Goal: Task Accomplishment & Management: Complete application form

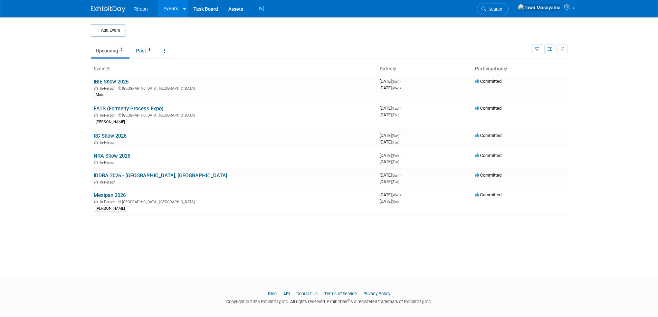
click at [105, 29] on button "Add Event" at bounding box center [108, 30] width 35 height 12
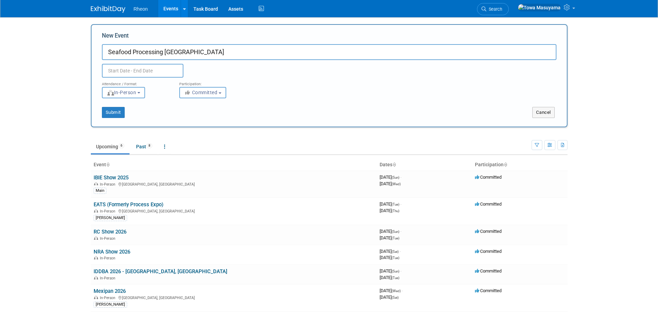
type input "Seafood Processing [GEOGRAPHIC_DATA]"
click at [147, 70] on input "text" at bounding box center [142, 71] width 81 height 14
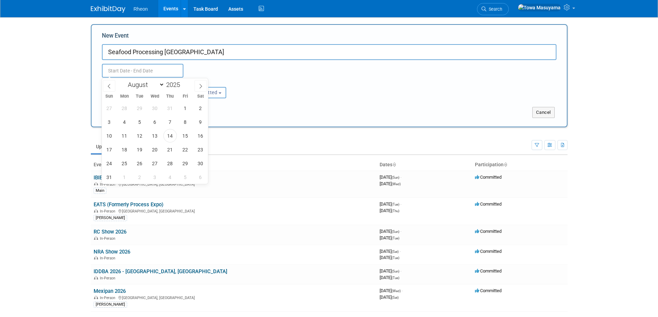
click at [193, 86] on div "January February March April May June July August September October November De…" at bounding box center [155, 84] width 80 height 12
click at [204, 85] on span at bounding box center [200, 86] width 12 height 12
click at [202, 88] on span at bounding box center [200, 86] width 12 height 12
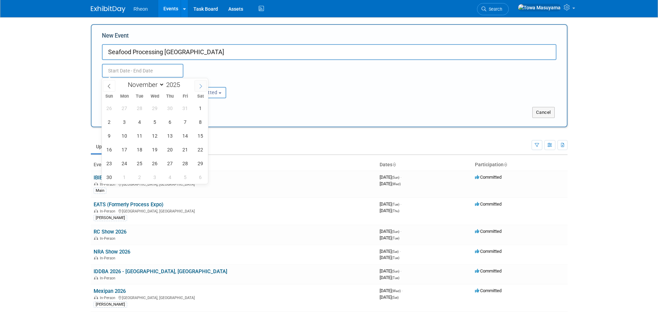
select select "11"
click at [202, 88] on span at bounding box center [200, 86] width 12 height 12
type input "2026"
click at [202, 88] on span at bounding box center [200, 86] width 12 height 12
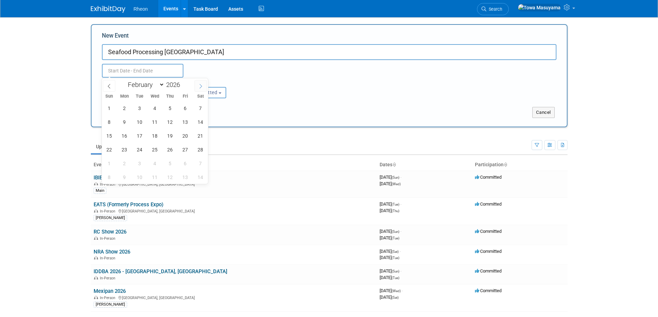
select select "2"
click at [114, 138] on span "15" at bounding box center [109, 135] width 13 height 13
click at [138, 141] on span "17" at bounding box center [139, 135] width 13 height 13
type input "[DATE] to [DATE]"
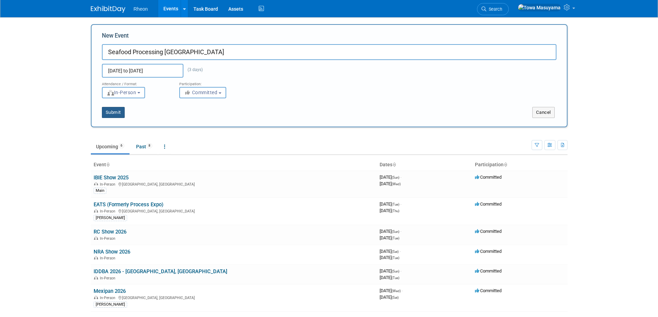
click at [109, 107] on button "Submit" at bounding box center [113, 112] width 23 height 11
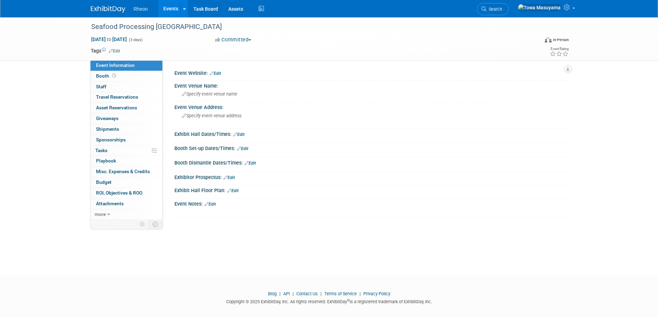
click at [216, 74] on link "Edit" at bounding box center [215, 73] width 11 height 5
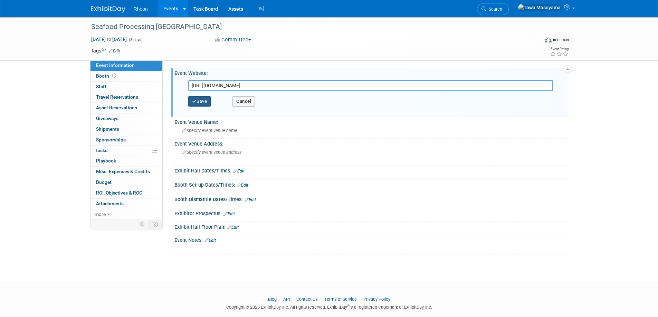
type input "[URL][DOMAIN_NAME]"
click at [204, 102] on button "Save" at bounding box center [199, 101] width 23 height 10
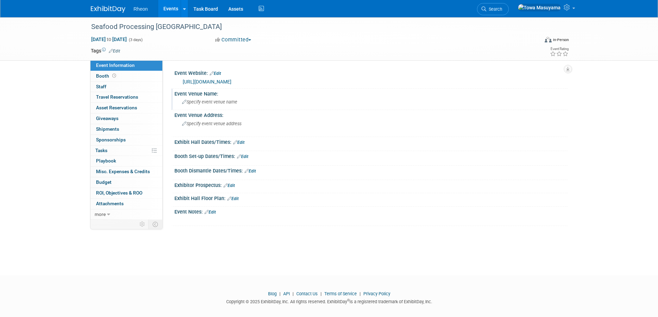
click at [211, 101] on span "Specify event venue name" at bounding box center [209, 101] width 55 height 5
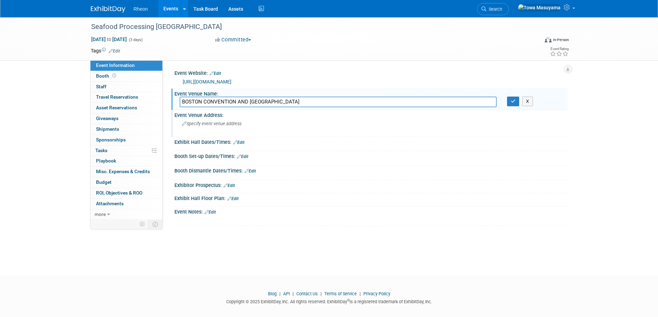
type input "BOSTON CONVENTION AND [GEOGRAPHIC_DATA]"
click at [219, 115] on div "Event Venue Address:" at bounding box center [370, 114] width 393 height 9
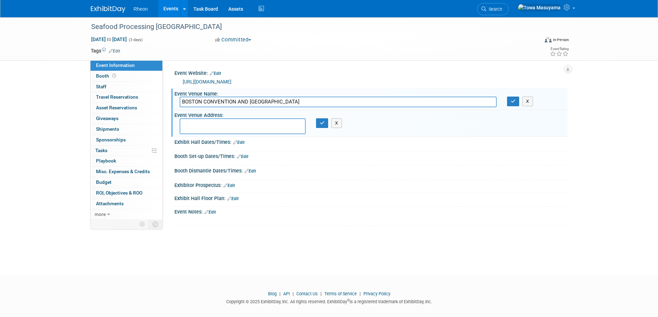
paste textarea "[STREET_ADDRESS]"
type textarea "[STREET_ADDRESS]"
click at [321, 123] on icon "button" at bounding box center [322, 123] width 5 height 4
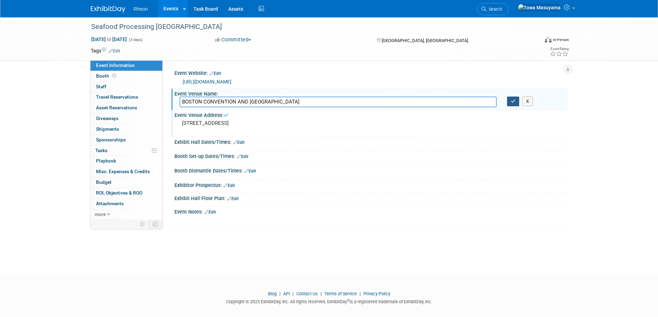
click at [516, 104] on button "button" at bounding box center [513, 102] width 12 height 10
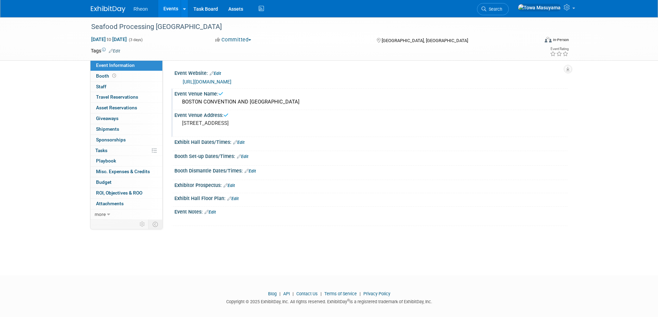
click at [277, 122] on pre "[STREET_ADDRESS]" at bounding box center [256, 123] width 148 height 6
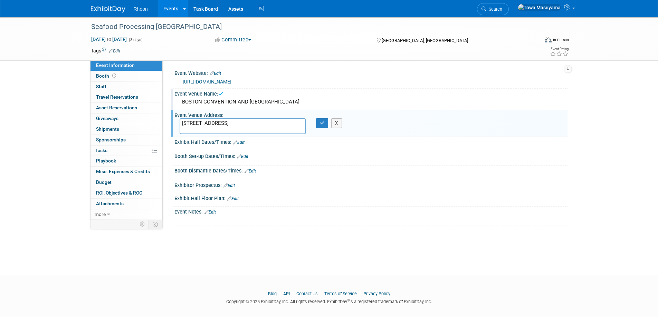
click at [294, 145] on div "Exhibit Hall Dates/Times: Edit" at bounding box center [370, 141] width 393 height 9
click at [239, 141] on link "Edit" at bounding box center [238, 142] width 11 height 5
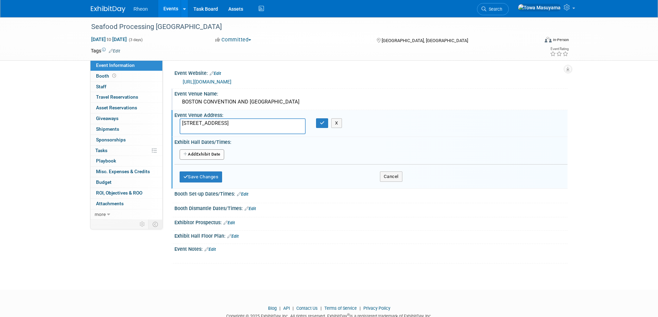
click at [220, 151] on button "Add Another Exhibit Date" at bounding box center [202, 155] width 45 height 10
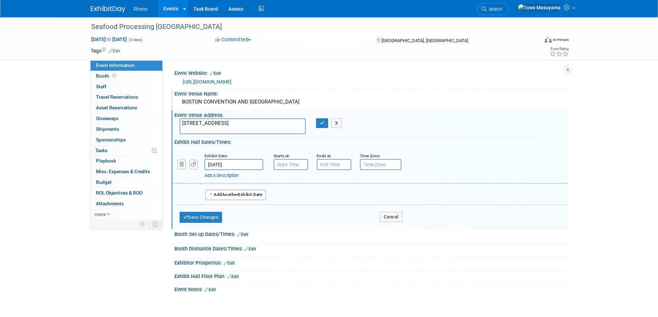
click at [225, 196] on span "Another" at bounding box center [230, 194] width 16 height 5
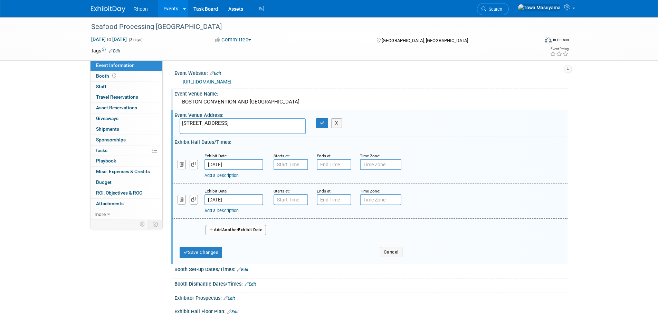
click at [221, 231] on button "Add Another Exhibit Date" at bounding box center [235, 230] width 61 height 10
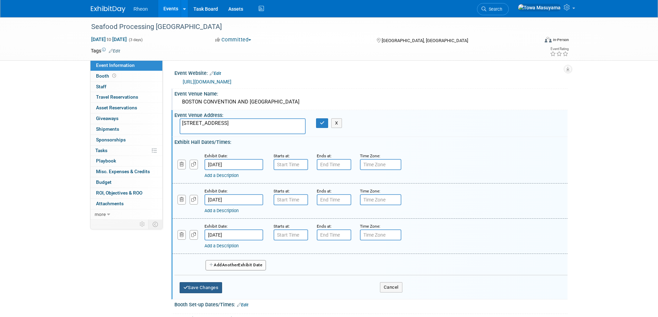
click at [209, 287] on button "Save Changes" at bounding box center [201, 287] width 43 height 11
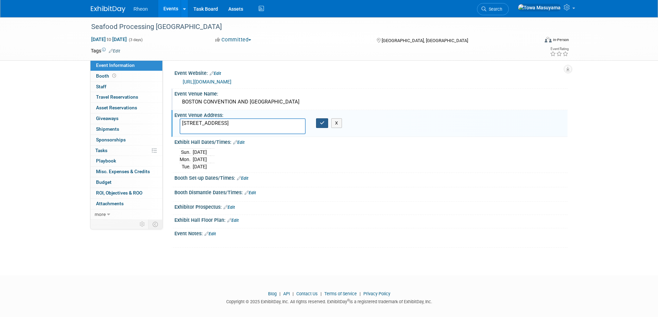
click at [316, 123] on button "button" at bounding box center [322, 123] width 12 height 10
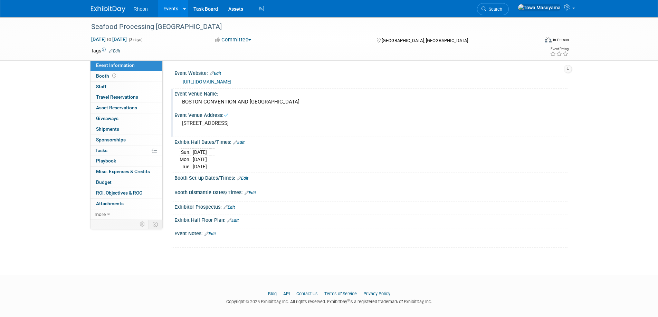
click at [239, 144] on link "Edit" at bounding box center [238, 142] width 11 height 5
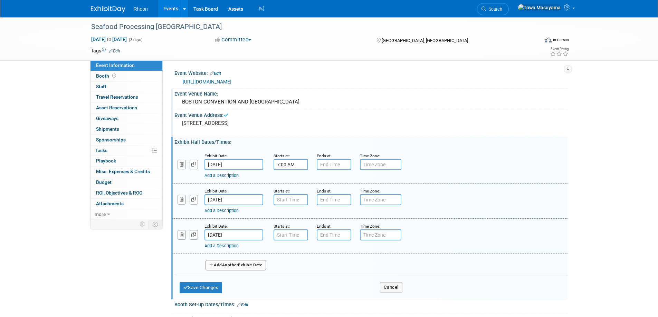
click at [284, 164] on input "7:00 AM" at bounding box center [290, 164] width 35 height 11
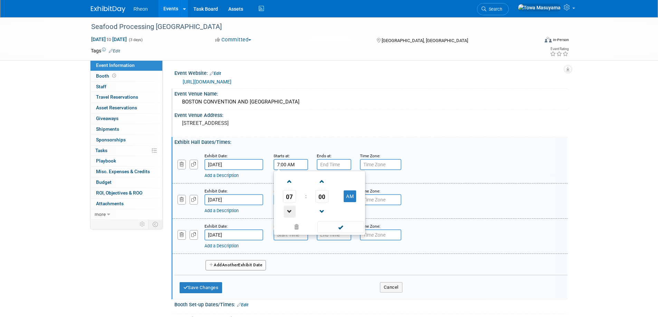
click at [287, 210] on span at bounding box center [289, 212] width 12 height 12
click at [289, 182] on span at bounding box center [289, 182] width 12 height 12
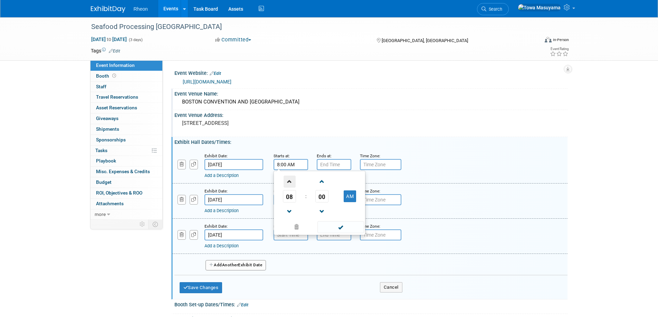
click at [289, 182] on span at bounding box center [289, 182] width 12 height 12
type input "10:00 AM"
click at [327, 231] on span at bounding box center [340, 227] width 47 height 12
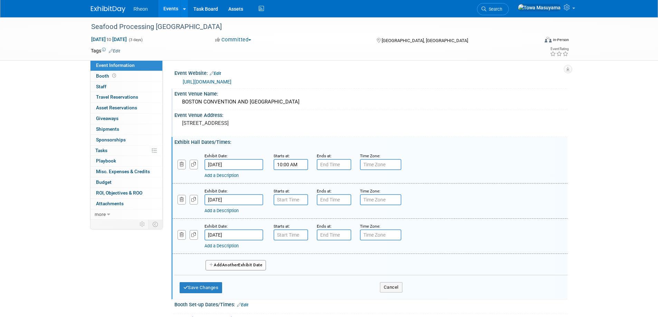
click at [327, 228] on small "Ends at:" at bounding box center [324, 226] width 15 height 5
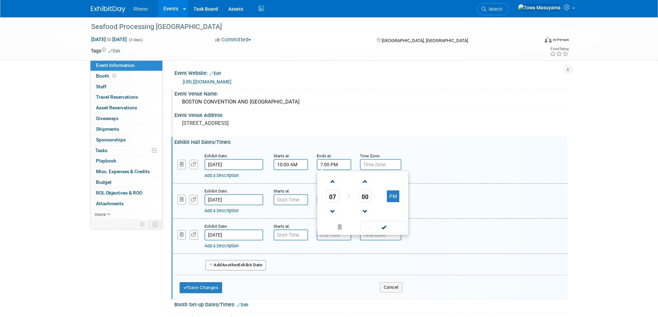
click at [341, 164] on input "7:00 PM" at bounding box center [334, 164] width 35 height 11
click at [332, 182] on span at bounding box center [333, 182] width 12 height 12
click at [330, 213] on span at bounding box center [333, 212] width 12 height 12
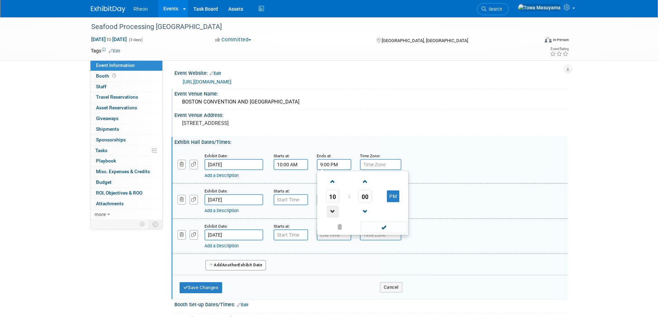
click at [330, 213] on span at bounding box center [333, 212] width 12 height 12
click at [336, 211] on span at bounding box center [333, 212] width 12 height 12
type input "5:00 PM"
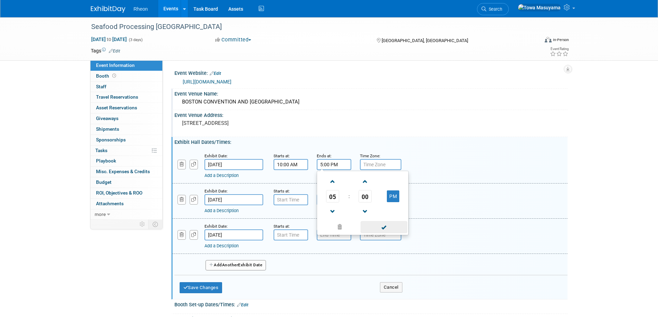
click at [387, 222] on span at bounding box center [383, 227] width 47 height 12
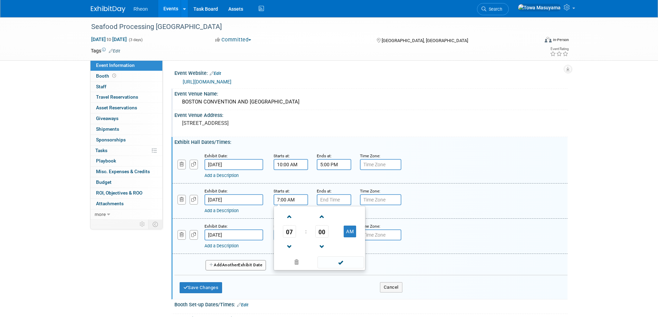
click at [305, 201] on input "7:00 AM" at bounding box center [290, 199] width 35 height 11
click at [288, 216] on span at bounding box center [289, 217] width 12 height 12
type input "10:00 AM"
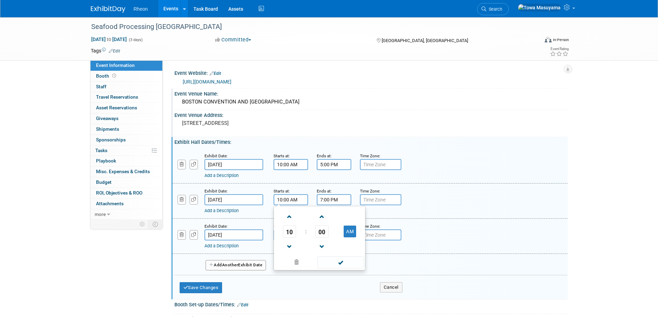
click at [328, 205] on input "7:00 PM" at bounding box center [334, 199] width 35 height 11
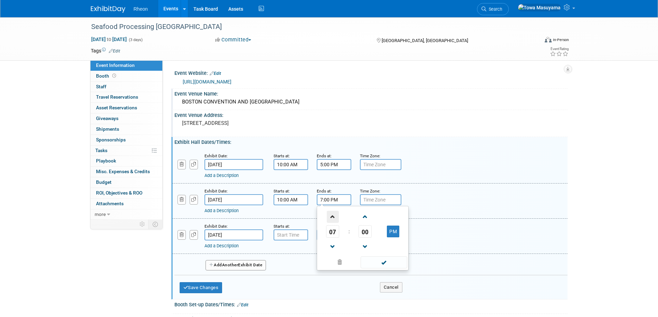
click at [329, 217] on span at bounding box center [333, 217] width 12 height 12
click at [331, 248] on span at bounding box center [333, 247] width 12 height 12
click at [331, 247] on span at bounding box center [333, 247] width 12 height 12
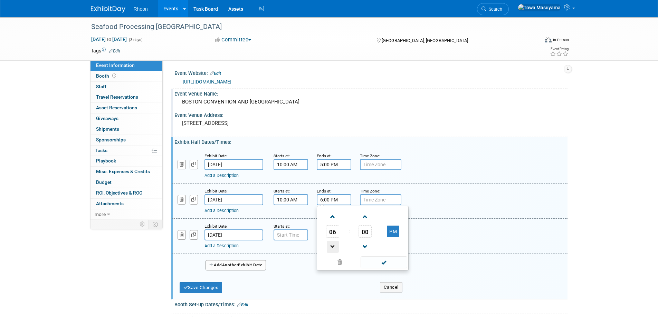
click at [331, 247] on span at bounding box center [333, 247] width 12 height 12
type input "5:00 PM"
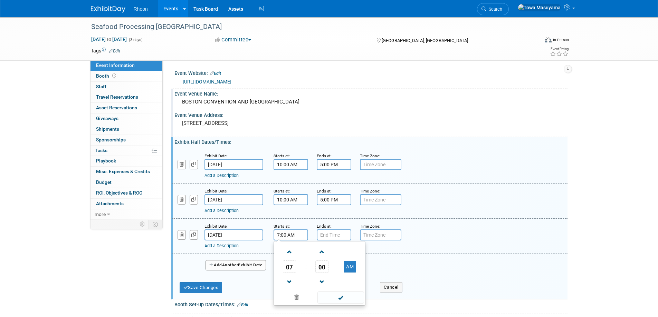
click at [281, 236] on input "7:00 AM" at bounding box center [290, 235] width 35 height 11
click at [288, 248] on span at bounding box center [289, 252] width 12 height 12
click at [289, 247] on span at bounding box center [289, 252] width 12 height 12
type input "10:00 AM"
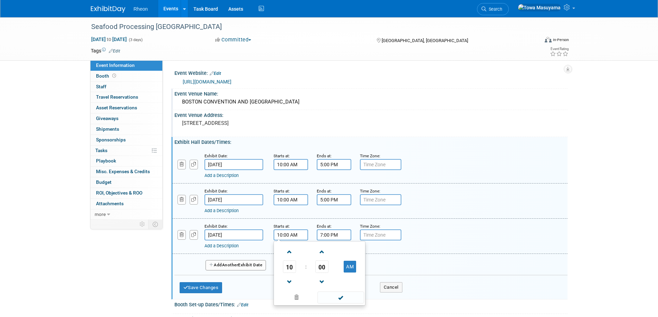
click at [325, 233] on input "7:00 PM" at bounding box center [334, 235] width 35 height 11
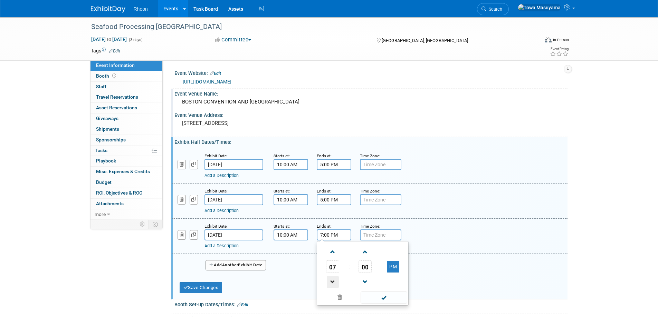
click at [335, 279] on span at bounding box center [333, 282] width 12 height 12
click at [335, 278] on span at bounding box center [333, 282] width 12 height 12
click at [334, 278] on span at bounding box center [333, 282] width 12 height 12
click at [333, 249] on span at bounding box center [333, 252] width 12 height 12
type input "5:00 PM"
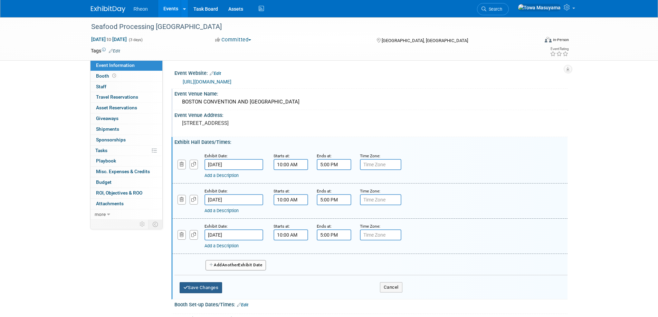
click at [204, 287] on button "Save Changes" at bounding box center [201, 287] width 43 height 11
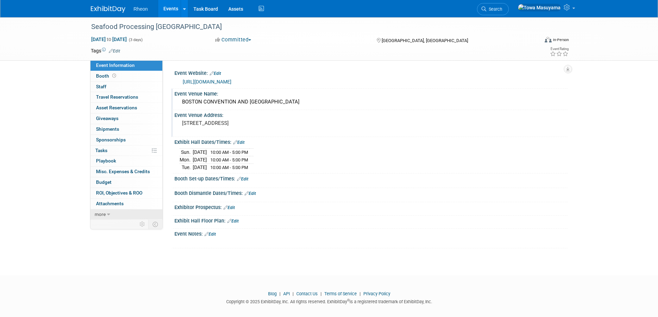
click at [103, 212] on span "more" at bounding box center [100, 215] width 11 height 6
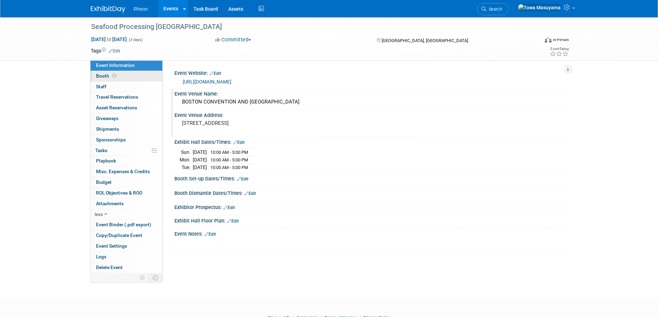
click at [132, 74] on link "Booth" at bounding box center [126, 76] width 72 height 10
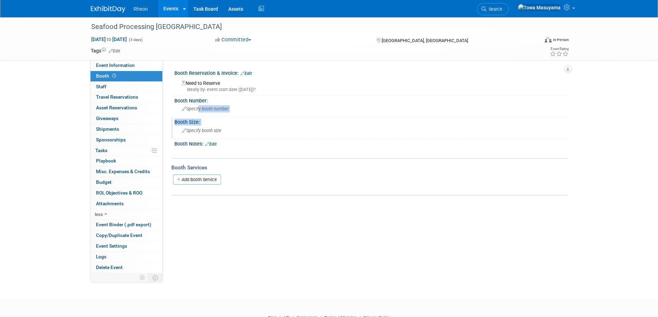
drag, startPoint x: 198, startPoint y: 112, endPoint x: 219, endPoint y: 130, distance: 28.2
click at [186, 134] on div "Booth Reservation & Invoice: Edit Need to Reserve Ideally by: event start date …" at bounding box center [367, 132] width 389 height 128
click at [221, 130] on span "Specify booth size" at bounding box center [201, 130] width 39 height 5
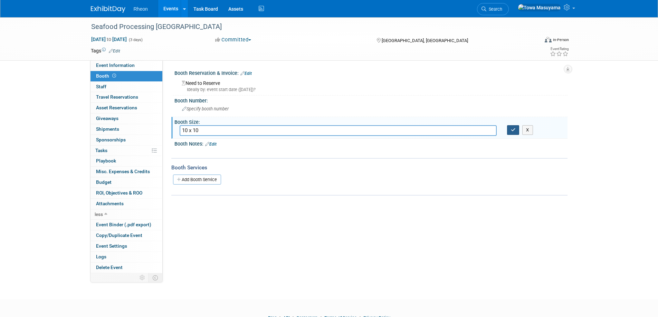
type input "10 x 10"
click at [511, 126] on button "button" at bounding box center [513, 130] width 12 height 10
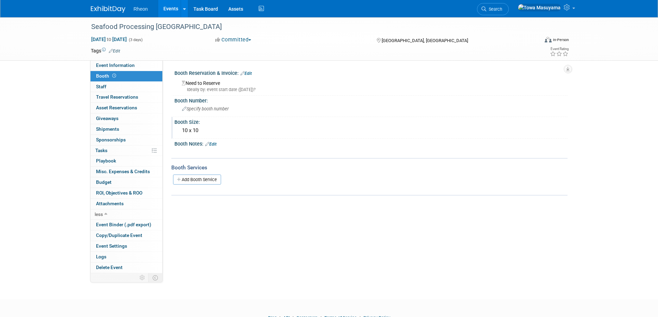
click at [305, 88] on div "Ideally by: event start date ([DATE])?" at bounding box center [372, 90] width 381 height 6
click at [143, 65] on link "Event Information" at bounding box center [126, 65] width 72 height 10
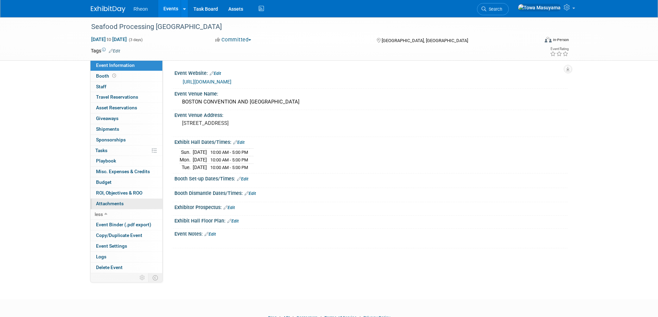
click at [113, 204] on span "Attachments 0" at bounding box center [110, 204] width 28 height 6
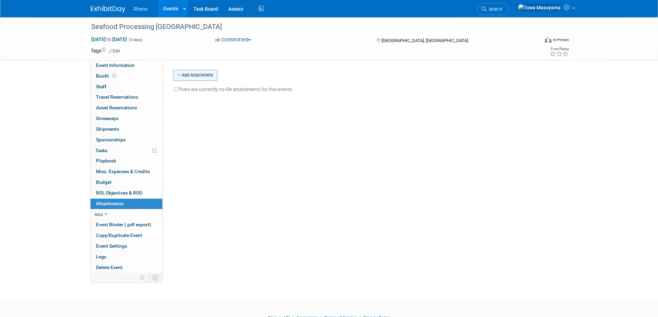
click at [213, 77] on button "Add Attachment" at bounding box center [195, 75] width 44 height 11
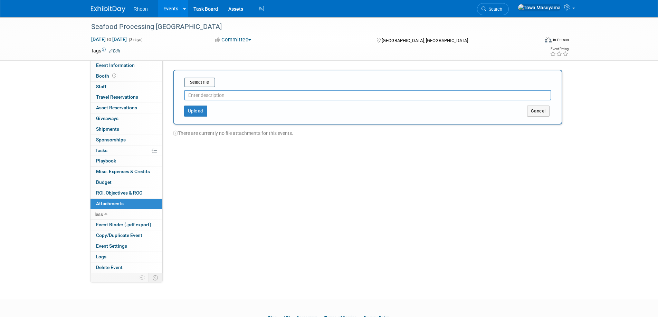
click at [211, 97] on input "text" at bounding box center [367, 95] width 367 height 10
click at [212, 82] on input "file" at bounding box center [173, 82] width 82 height 8
type input "B"
click at [197, 109] on button "Upload" at bounding box center [195, 108] width 23 height 11
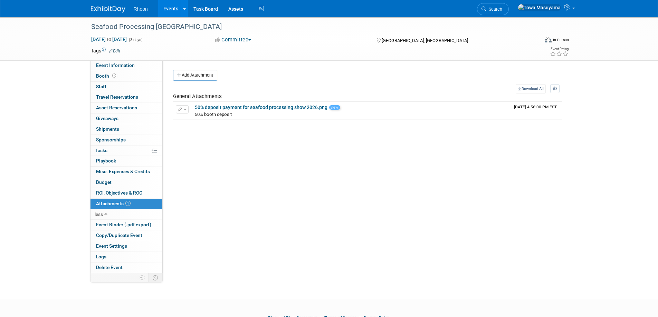
click at [304, 85] on table "Download All View Preference: Show file name, then description Show description…" at bounding box center [367, 102] width 389 height 36
click at [128, 78] on link "Booth" at bounding box center [126, 76] width 72 height 10
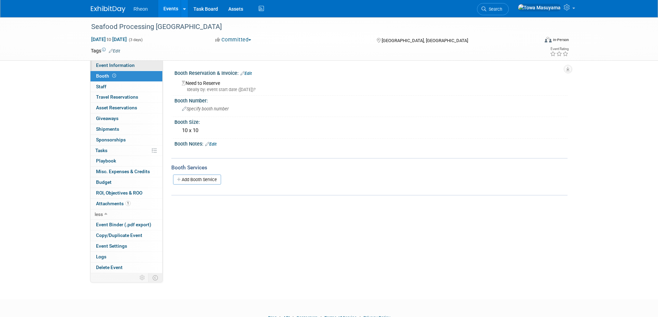
click at [132, 69] on link "Event Information" at bounding box center [126, 65] width 72 height 10
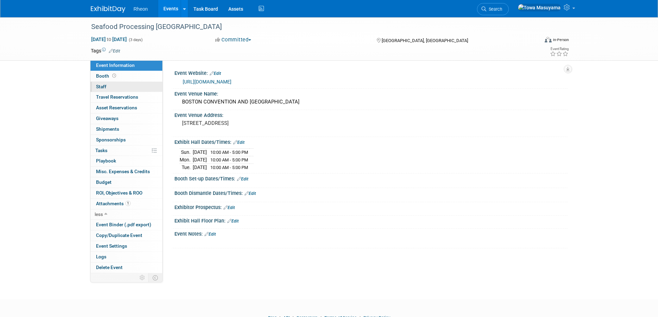
click at [135, 83] on link "0 Staff 0" at bounding box center [126, 87] width 72 height 10
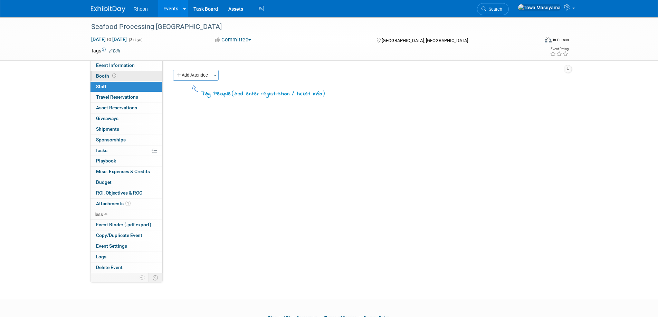
click at [138, 77] on link "Booth" at bounding box center [126, 76] width 72 height 10
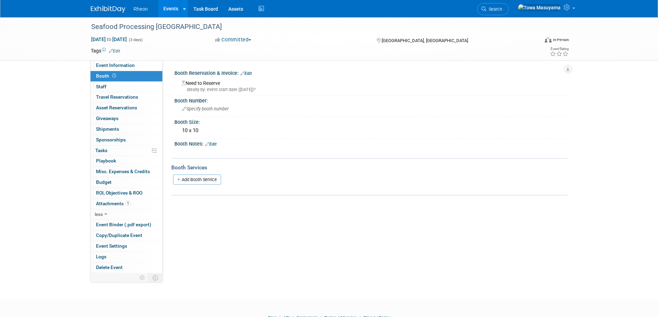
click at [251, 73] on link "Edit" at bounding box center [245, 73] width 11 height 5
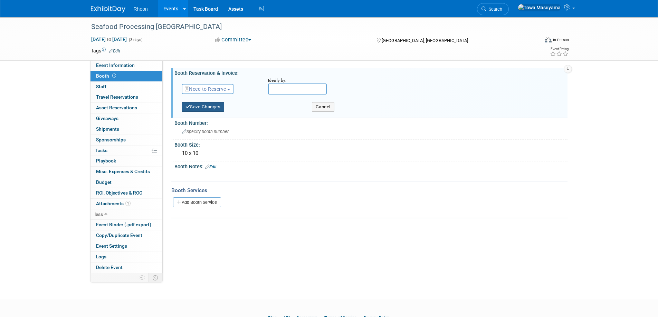
click at [216, 111] on button "Save Changes" at bounding box center [203, 107] width 43 height 10
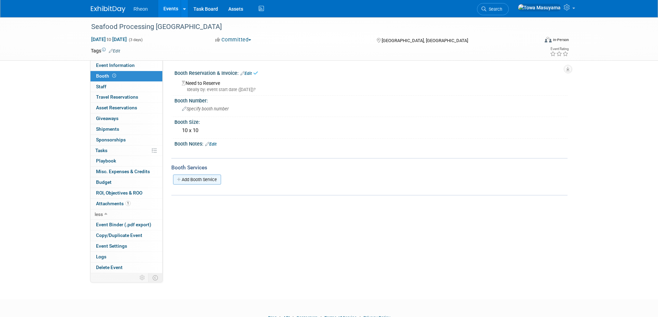
click at [212, 181] on link "Add Booth Service" at bounding box center [197, 180] width 48 height 10
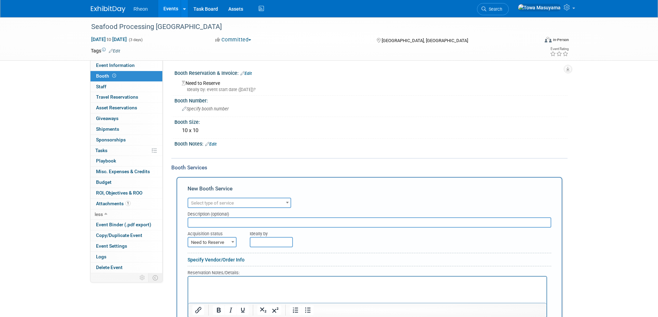
click at [223, 194] on div "New Booth Service" at bounding box center [369, 190] width 364 height 11
click at [223, 200] on span "Select type of service" at bounding box center [239, 204] width 102 height 10
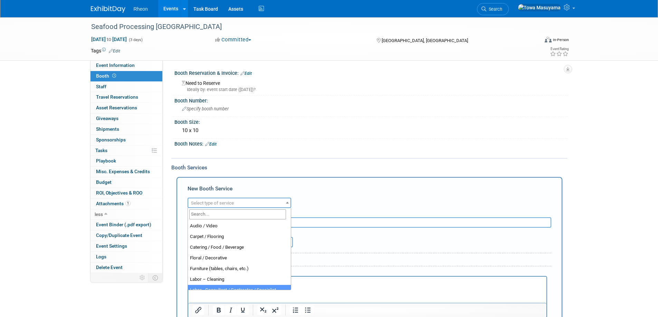
drag, startPoint x: 152, startPoint y: 303, endPoint x: 151, endPoint y: 299, distance: 4.4
click at [152, 302] on div "Event Information Event Info Booth Booth 0 Staff 0 Staff 0 Travel Reservations …" at bounding box center [329, 203] width 487 height 373
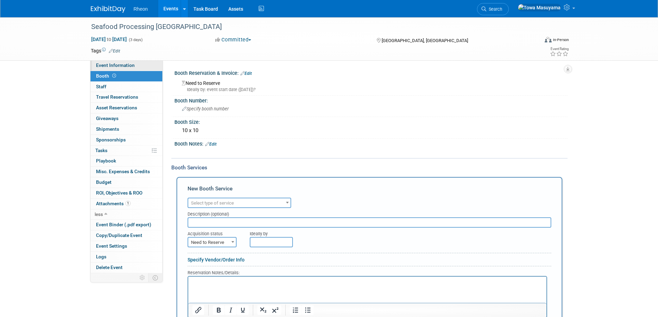
click at [151, 67] on link "Event Information" at bounding box center [126, 65] width 72 height 10
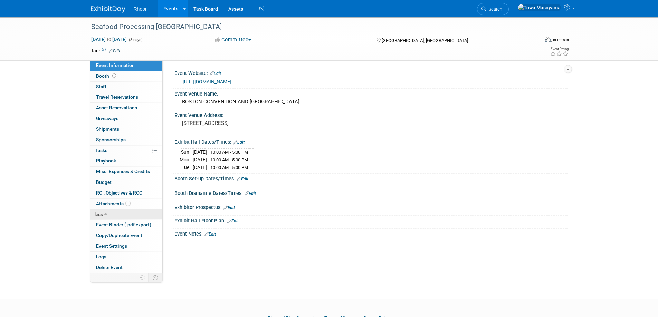
click at [126, 215] on link "less" at bounding box center [126, 215] width 72 height 10
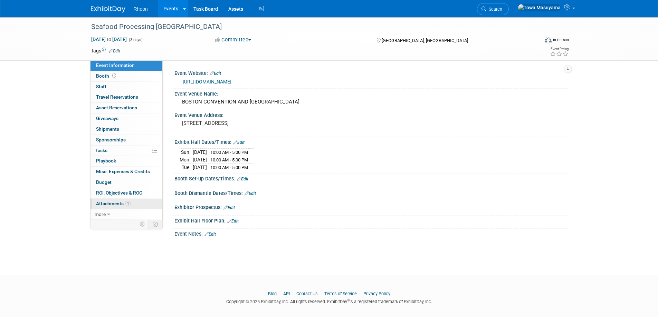
click at [132, 205] on link "1 Attachments 1" at bounding box center [126, 204] width 72 height 10
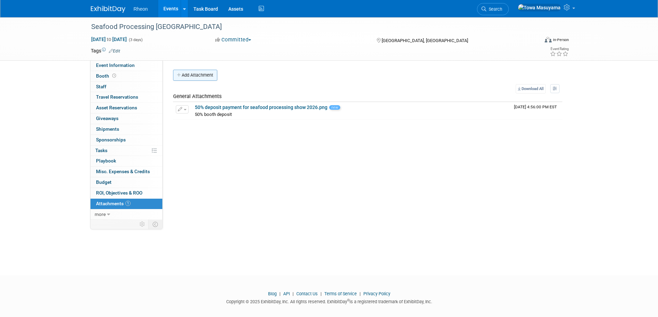
click at [206, 71] on div "Event Website: Edit [URL][DOMAIN_NAME] Event Venue Name: Edit" at bounding box center [365, 140] width 405 height 160
click at [205, 73] on button "Add Attachment" at bounding box center [195, 75] width 44 height 11
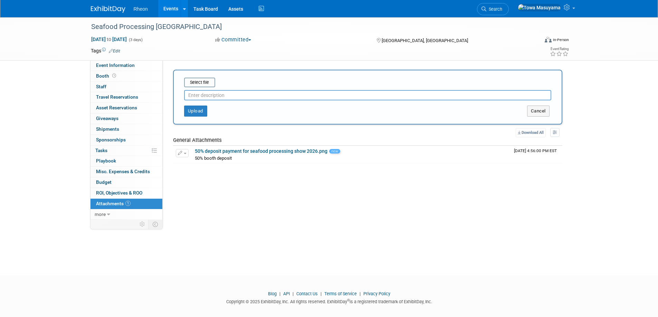
click at [222, 93] on input "text" at bounding box center [367, 95] width 367 height 10
type input "contract"
click at [194, 80] on input "file" at bounding box center [173, 82] width 82 height 8
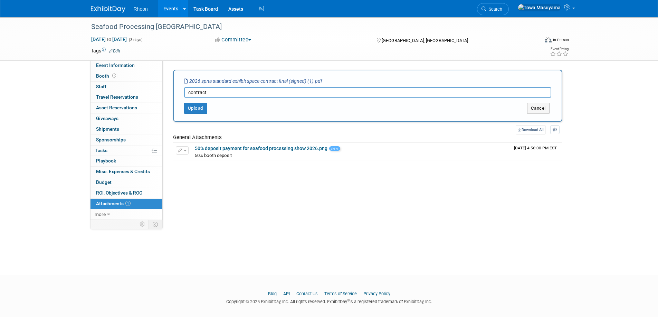
click at [203, 114] on div "Select file 2026 spna standard exhibit space contract final (signed) (1).pdf co…" at bounding box center [367, 96] width 389 height 52
click at [201, 113] on button "Upload" at bounding box center [195, 108] width 23 height 11
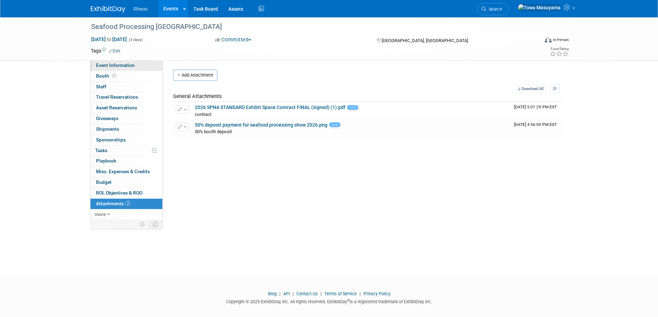
click at [113, 67] on span "Event Information" at bounding box center [115, 65] width 39 height 6
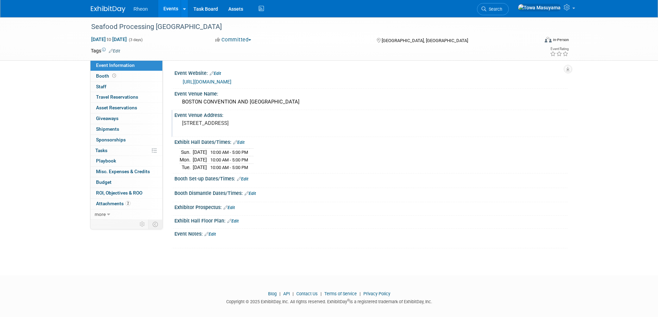
click at [227, 132] on div "[STREET_ADDRESS]" at bounding box center [256, 126] width 153 height 16
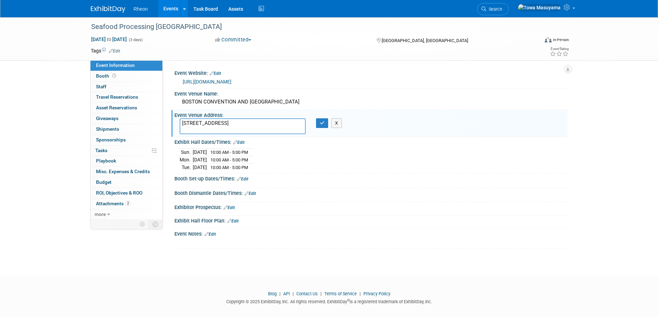
click at [228, 129] on textarea "[STREET_ADDRESS]" at bounding box center [243, 126] width 126 height 16
click at [363, 150] on div "[DATE] 10:00 AM - 5:00 PM [DATE] 10:00 AM - 5:00 PM Tue." at bounding box center [371, 159] width 383 height 24
click at [326, 122] on button "button" at bounding box center [322, 123] width 12 height 10
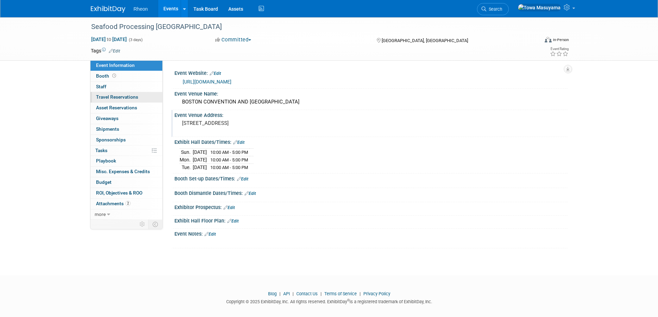
click at [111, 92] on link "0 Travel Reservations 0" at bounding box center [126, 97] width 72 height 10
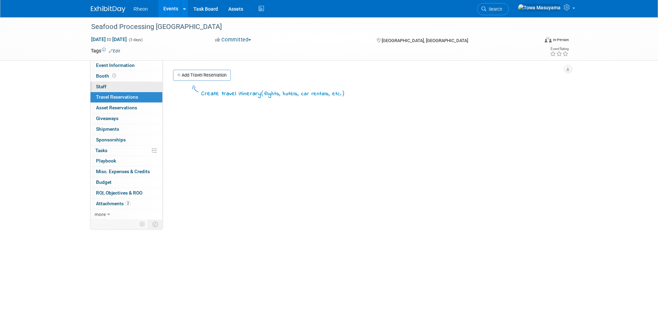
click at [115, 85] on link "0 Staff 0" at bounding box center [126, 87] width 72 height 10
